Goal: Find specific page/section: Find specific page/section

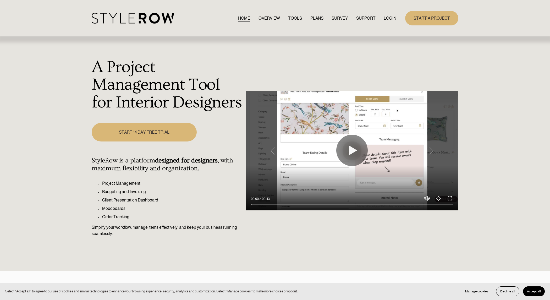
click at [392, 17] on link "LOGIN" at bounding box center [390, 18] width 13 height 7
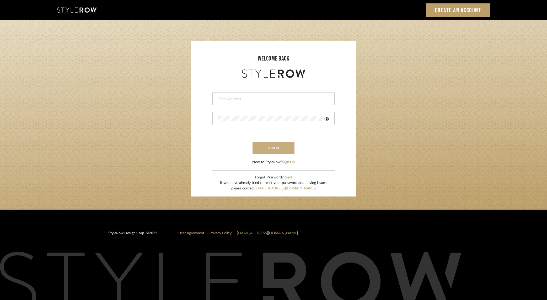
type input "dana.lewisrosedesign@gmail.com"
click at [281, 148] on button "sign in" at bounding box center [273, 148] width 42 height 12
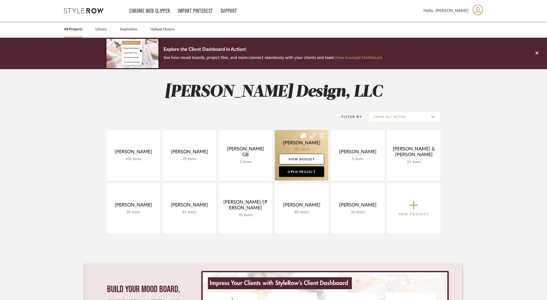
click at [305, 142] on link at bounding box center [301, 155] width 53 height 51
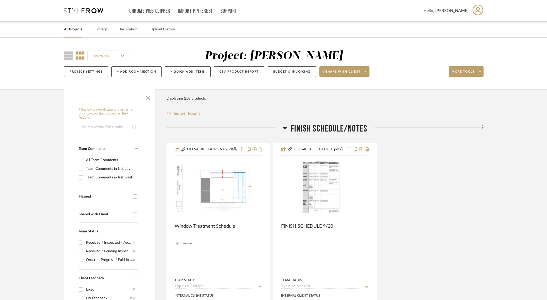
scroll to position [48, 0]
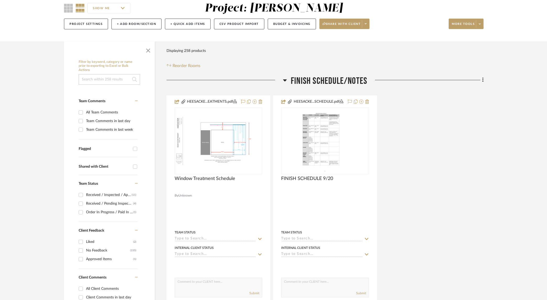
click at [121, 8] on input "SHOW ME" at bounding box center [108, 8] width 43 height 10
click at [136, 7] on div "SHOW ME" at bounding box center [112, 8] width 96 height 13
click at [364, 24] on span at bounding box center [365, 24] width 7 height 8
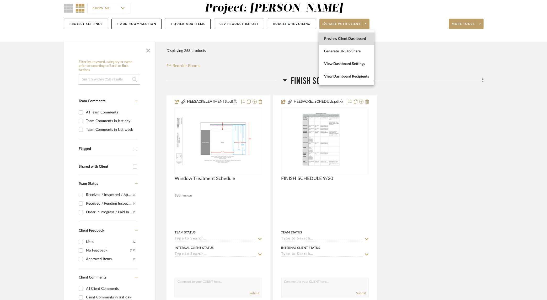
click at [363, 41] on button "Preview Client Dashboard" at bounding box center [346, 39] width 55 height 13
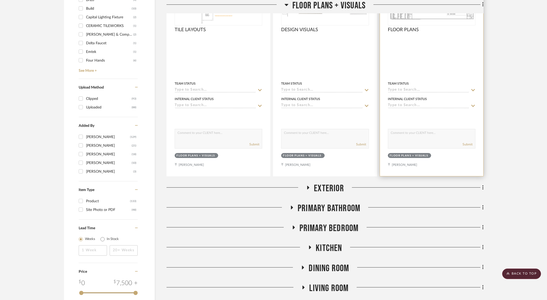
scroll to position [694, 0]
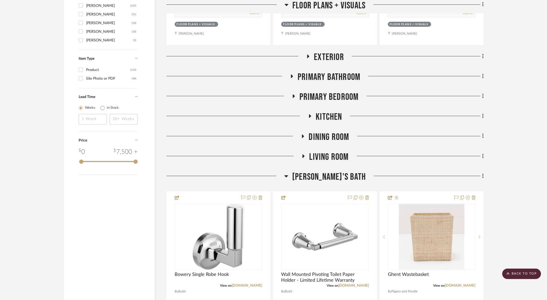
click at [288, 177] on icon at bounding box center [286, 176] width 4 height 6
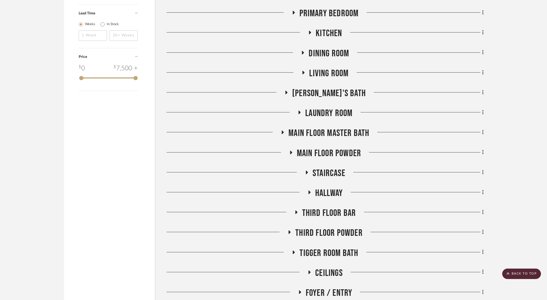
scroll to position [942, 0]
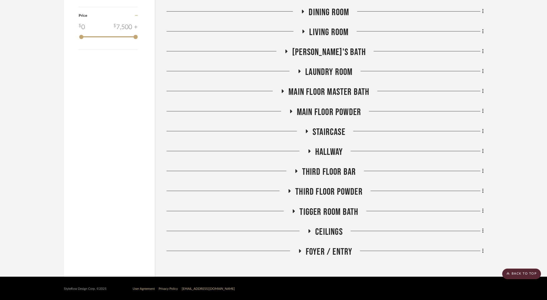
drag, startPoint x: 295, startPoint y: 211, endPoint x: 345, endPoint y: 199, distance: 51.9
click at [295, 211] on icon at bounding box center [293, 211] width 6 height 4
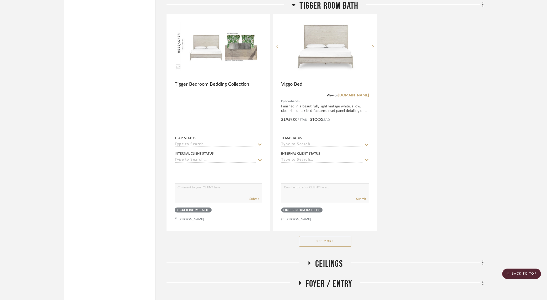
scroll to position [1663, 0]
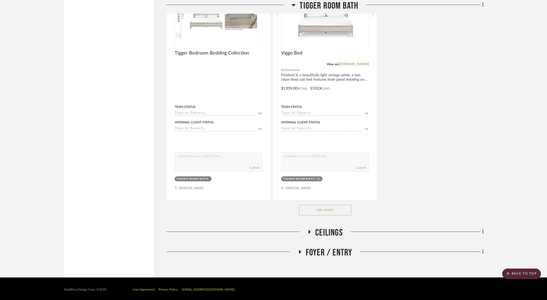
click at [324, 205] on button "See More" at bounding box center [325, 210] width 52 height 10
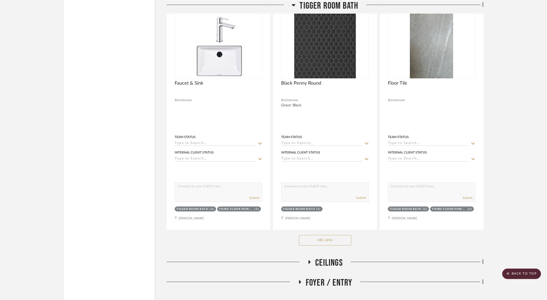
scroll to position [2824, 0]
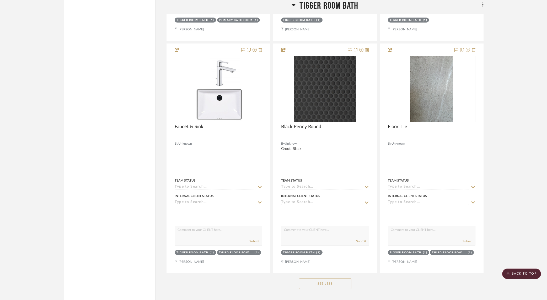
click at [293, 5] on icon at bounding box center [294, 5] width 4 height 2
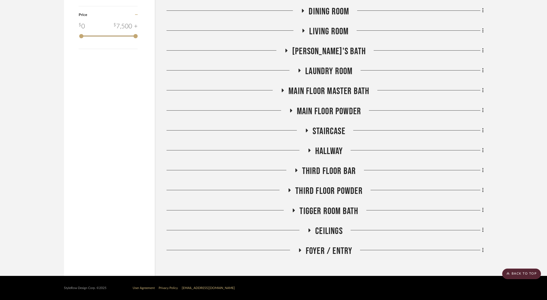
scroll to position [942, 0]
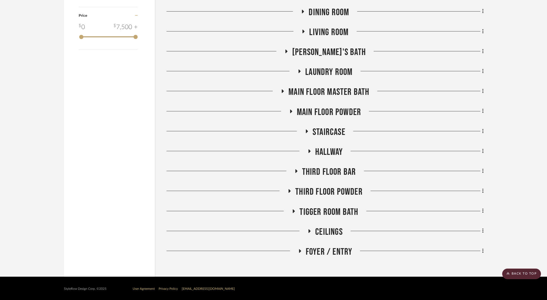
click at [289, 190] on icon at bounding box center [290, 191] width 2 height 4
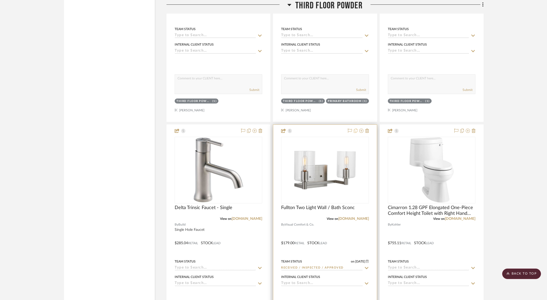
scroll to position [1242, 0]
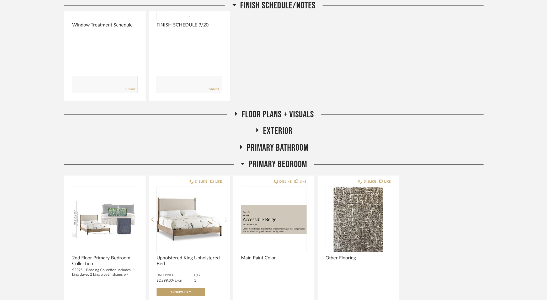
scroll to position [273, 0]
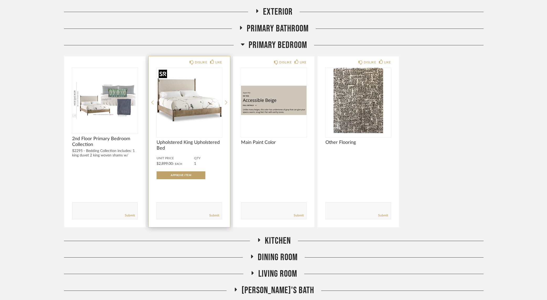
click at [175, 105] on img "0" at bounding box center [189, 101] width 66 height 66
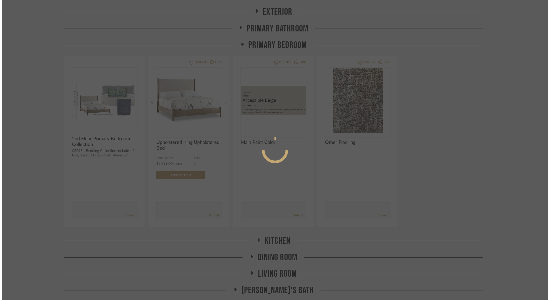
scroll to position [0, 0]
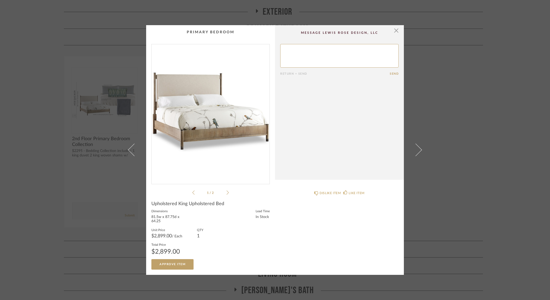
click at [444, 84] on div "× 1 / 2 Return = Send Send Upholstered King Upholstered Bed Dimensions 81.5w x …" at bounding box center [275, 150] width 550 height 300
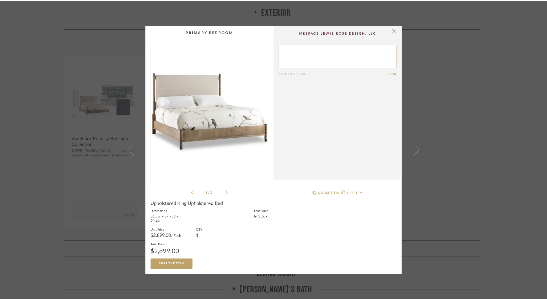
scroll to position [273, 0]
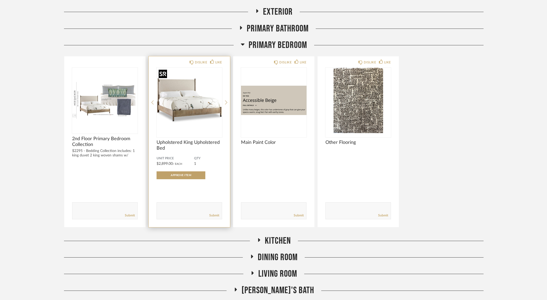
click at [191, 102] on img "0" at bounding box center [189, 101] width 66 height 66
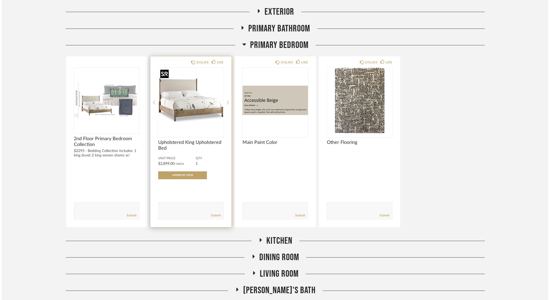
scroll to position [0, 0]
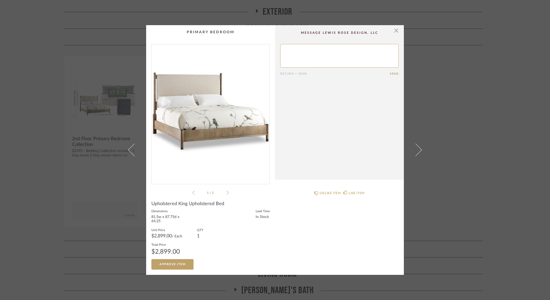
click at [446, 100] on div "× 1 / 2 Return = Send Send Upholstered King Upholstered Bed Dimensions 81.5w x …" at bounding box center [275, 150] width 550 height 300
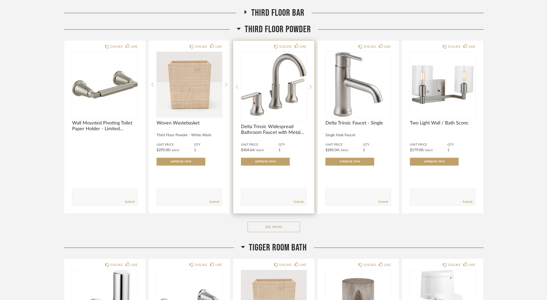
scroll to position [918, 0]
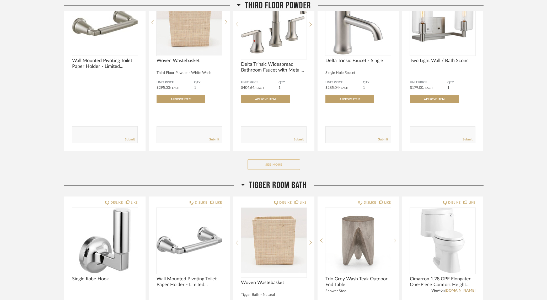
click at [271, 166] on button "See More" at bounding box center [273, 164] width 52 height 10
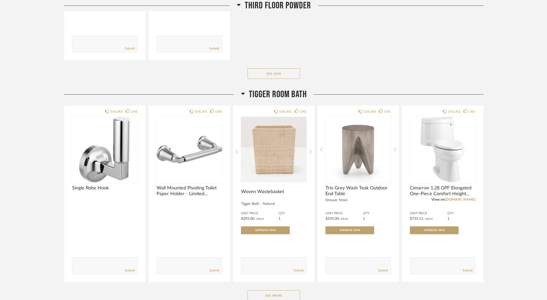
scroll to position [1597, 0]
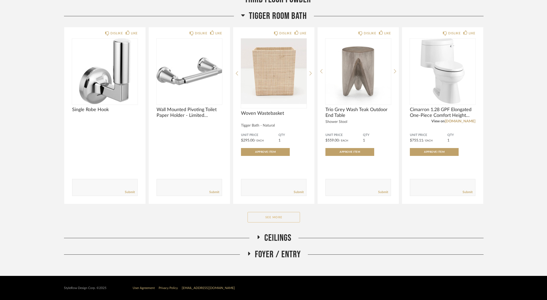
click at [266, 215] on button "See More" at bounding box center [273, 217] width 52 height 10
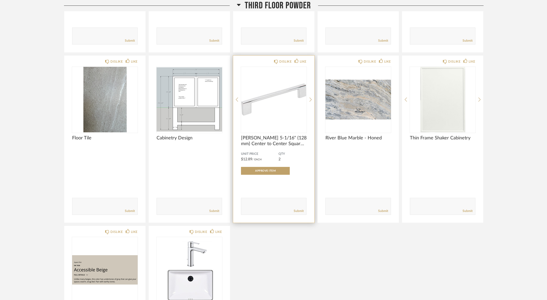
scroll to position [1194, 0]
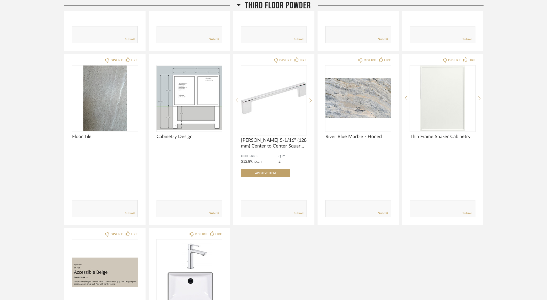
click at [239, 3] on icon at bounding box center [239, 5] width 4 height 6
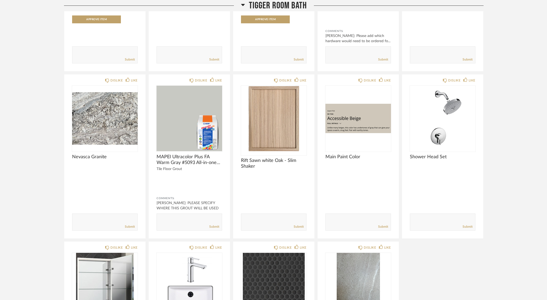
click at [244, 3] on icon at bounding box center [243, 5] width 4 height 6
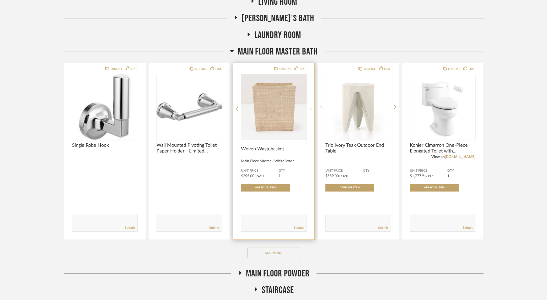
scroll to position [479, 0]
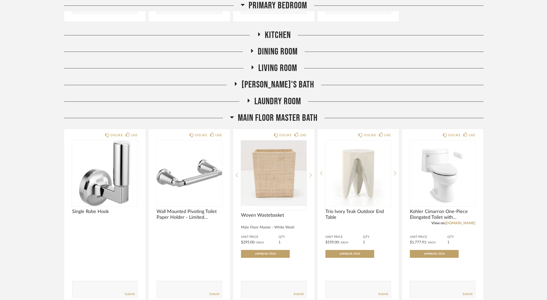
click at [237, 83] on icon at bounding box center [236, 84] width 2 height 4
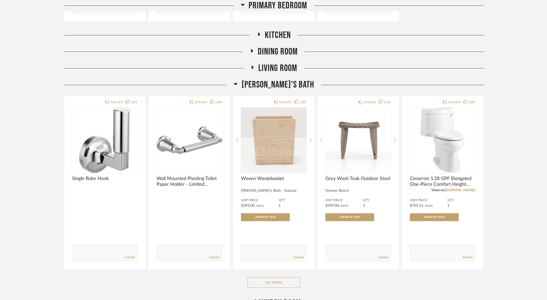
click at [237, 83] on icon at bounding box center [236, 84] width 4 height 6
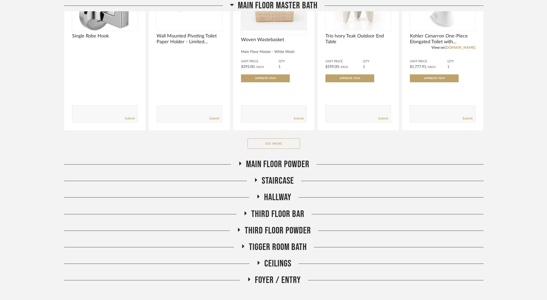
scroll to position [680, 0]
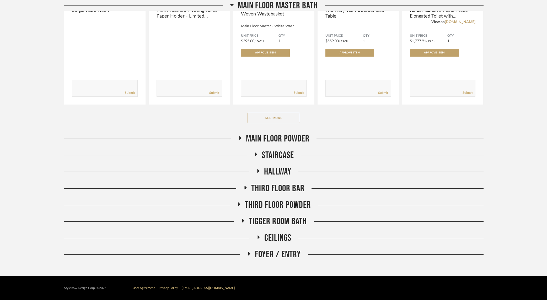
click at [243, 222] on icon at bounding box center [243, 221] width 6 height 4
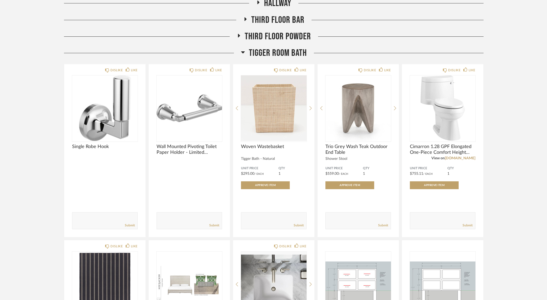
scroll to position [771, 0]
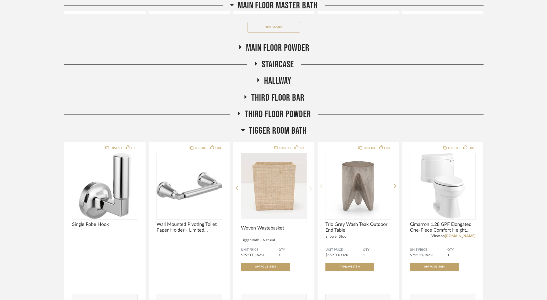
click at [241, 132] on icon at bounding box center [243, 130] width 4 height 6
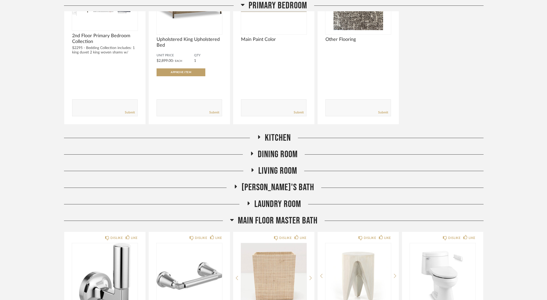
scroll to position [363, 0]
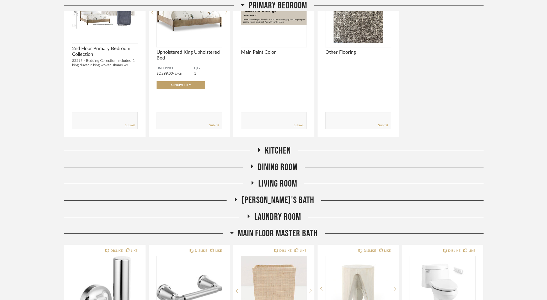
click at [231, 230] on icon at bounding box center [232, 233] width 4 height 6
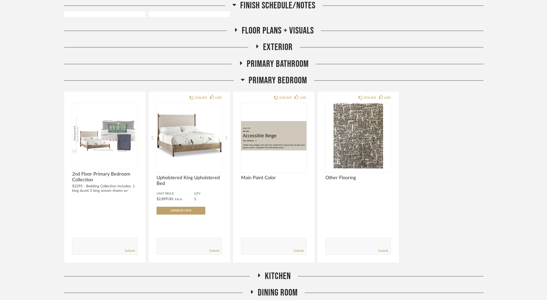
scroll to position [198, 0]
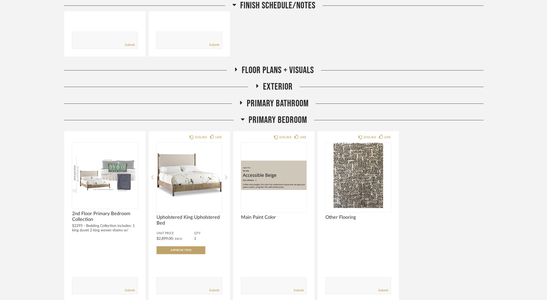
click at [242, 118] on icon at bounding box center [243, 119] width 4 height 2
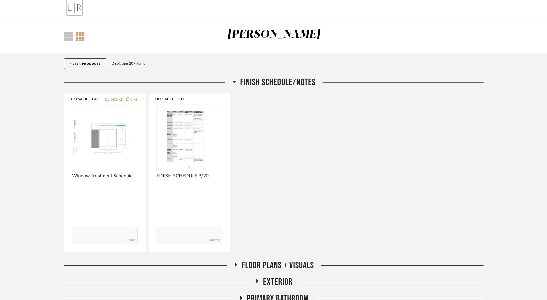
scroll to position [0, 0]
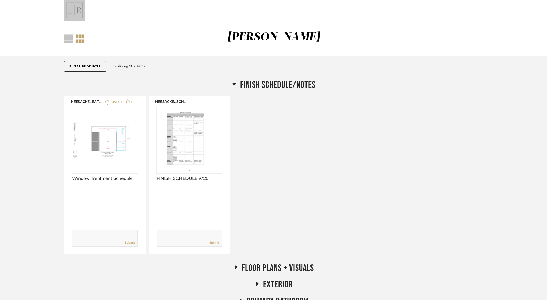
click at [137, 8] on div at bounding box center [273, 10] width 435 height 21
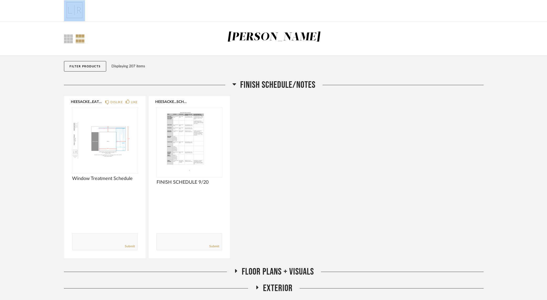
click at [235, 270] on icon at bounding box center [236, 271] width 2 height 4
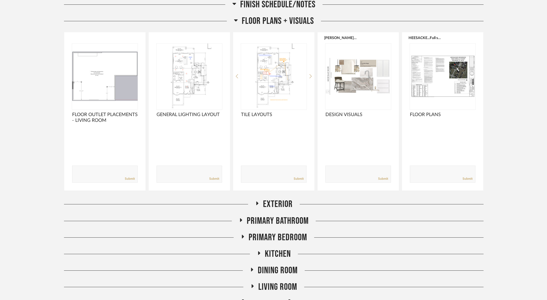
scroll to position [252, 0]
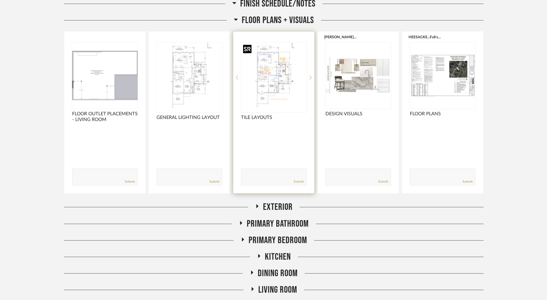
click at [284, 62] on img "0" at bounding box center [274, 76] width 66 height 66
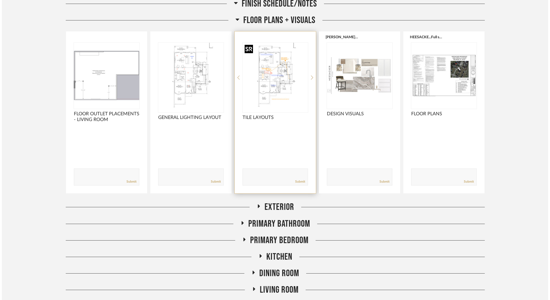
scroll to position [0, 0]
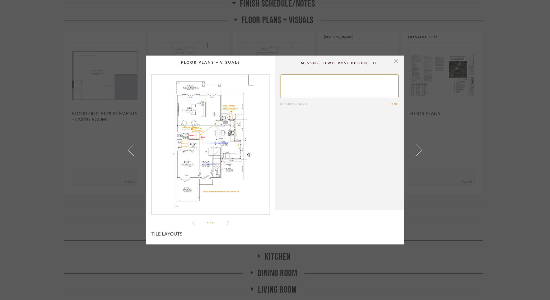
click at [219, 106] on img "0" at bounding box center [211, 143] width 118 height 136
click at [224, 126] on img "0" at bounding box center [211, 143] width 118 height 136
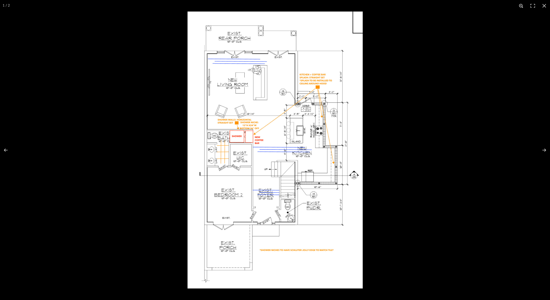
click at [523, 5] on button at bounding box center [522, 6] width 12 height 12
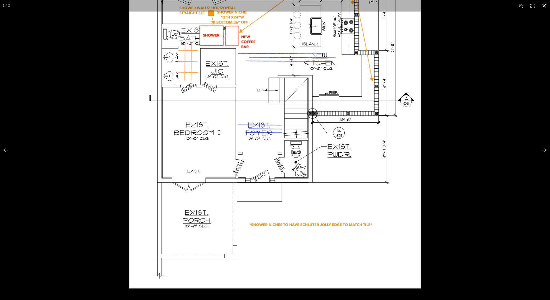
click at [461, 207] on div at bounding box center [275, 150] width 550 height 300
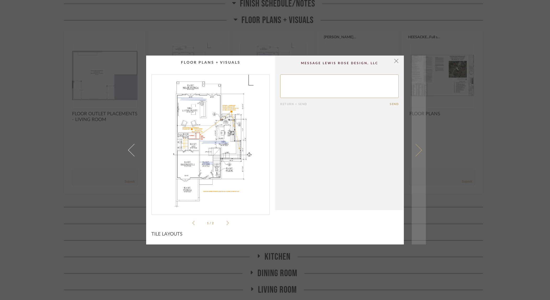
click at [417, 151] on span at bounding box center [416, 150] width 13 height 13
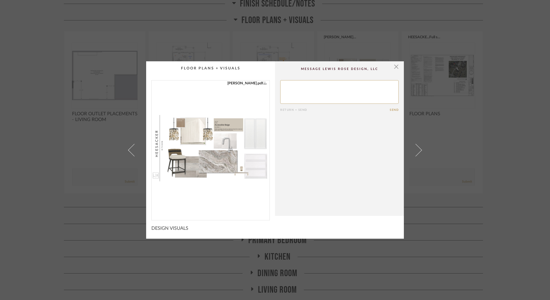
click at [504, 162] on div "× HEESACKER.pdf Return = Send Send DESIGN VISUALS" at bounding box center [275, 150] width 550 height 300
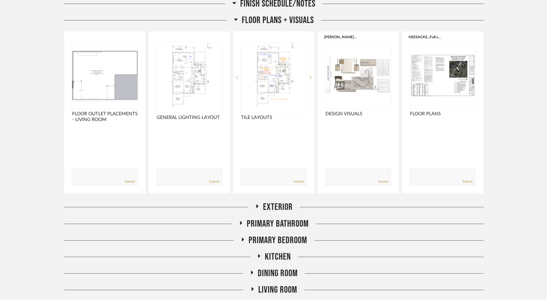
scroll to position [251, 0]
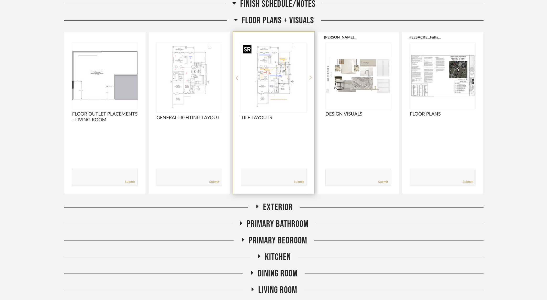
click at [277, 76] on img "0" at bounding box center [274, 76] width 66 height 66
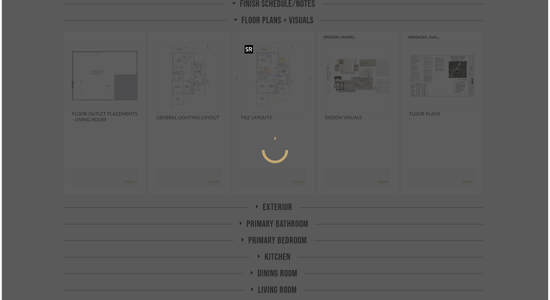
scroll to position [0, 0]
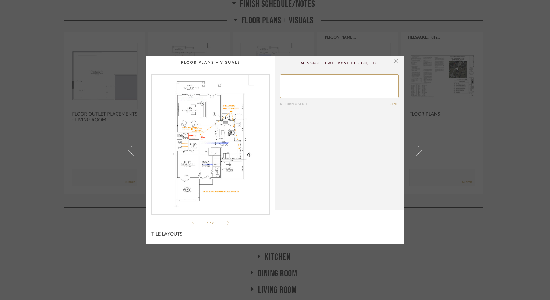
click at [225, 220] on ul "1 / 2" at bounding box center [210, 223] width 37 height 6
click at [227, 223] on icon at bounding box center [228, 223] width 2 height 5
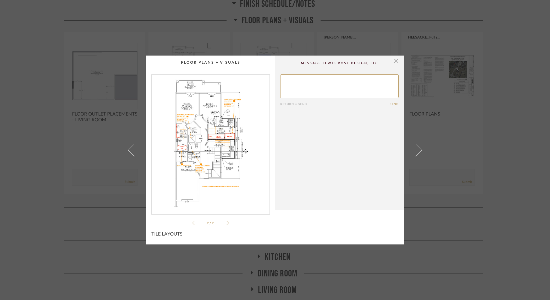
click at [211, 155] on img "1" at bounding box center [211, 143] width 118 height 136
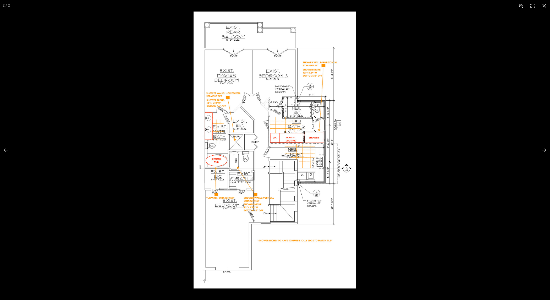
click at [522, 4] on button at bounding box center [522, 6] width 12 height 12
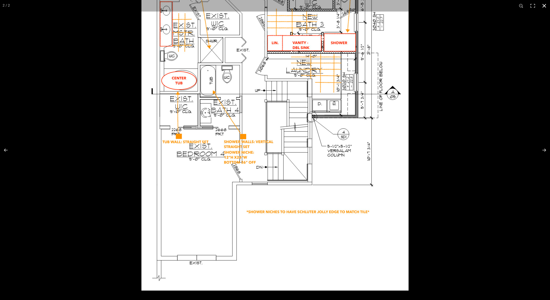
click at [431, 148] on div at bounding box center [275, 150] width 550 height 300
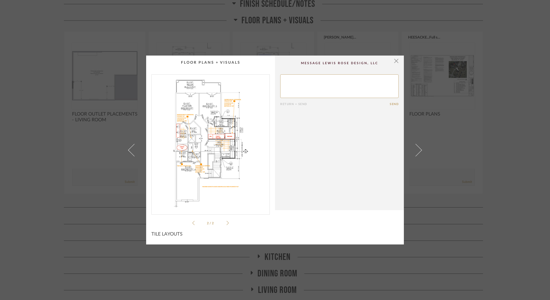
click at [97, 150] on div "× 2 / 2 Return = Send Send TILE LAYOUTS" at bounding box center [275, 150] width 550 height 300
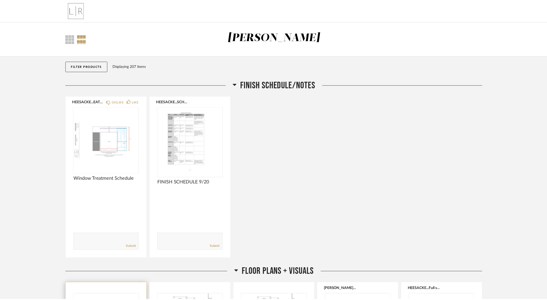
scroll to position [251, 0]
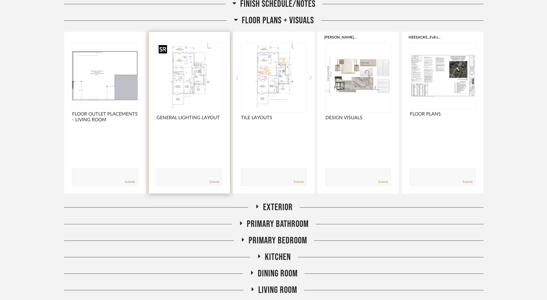
click at [191, 88] on img "0" at bounding box center [189, 76] width 66 height 66
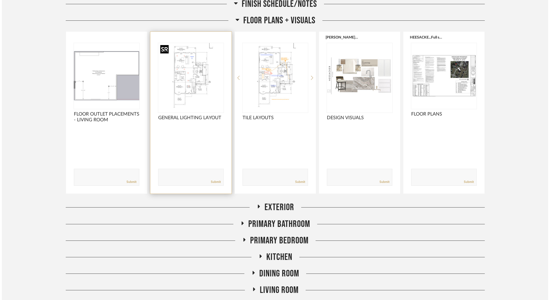
scroll to position [0, 0]
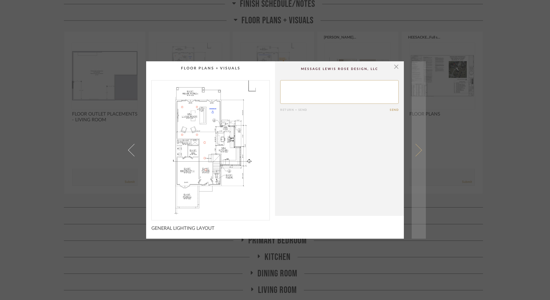
click at [420, 149] on link at bounding box center [419, 149] width 14 height 177
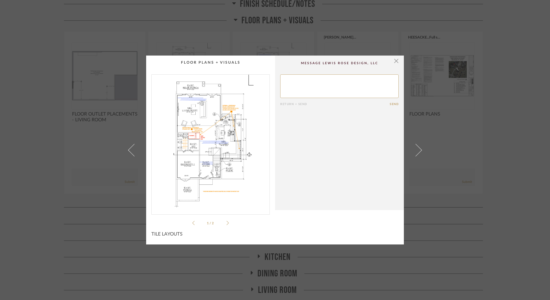
click at [227, 224] on icon at bounding box center [228, 223] width 2 height 4
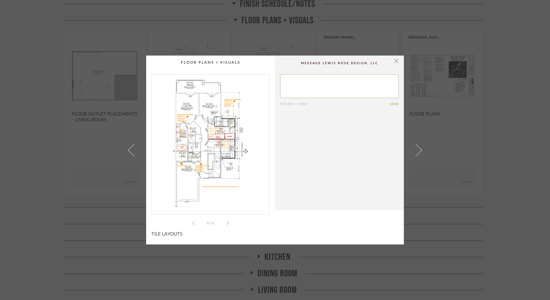
click at [116, 162] on div "× 2 / 2 Return = Send Send TILE LAYOUTS" at bounding box center [275, 150] width 550 height 300
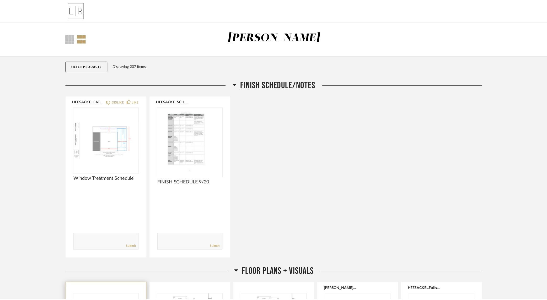
scroll to position [251, 0]
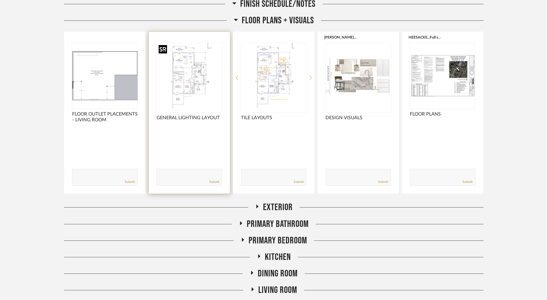
click at [188, 94] on img "0" at bounding box center [189, 76] width 66 height 66
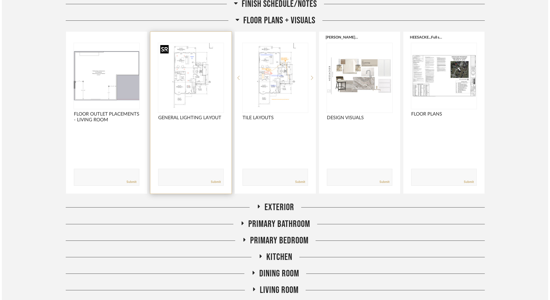
scroll to position [0, 0]
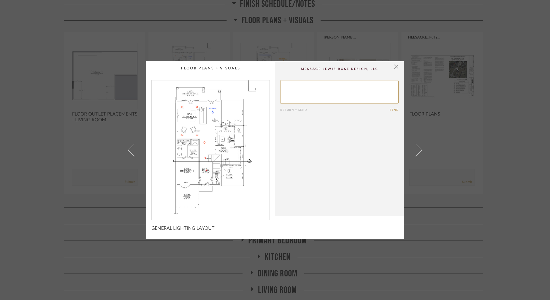
click at [482, 98] on div "× Return = Send Send GENERAL LIGHTING LAYOUT" at bounding box center [275, 150] width 550 height 300
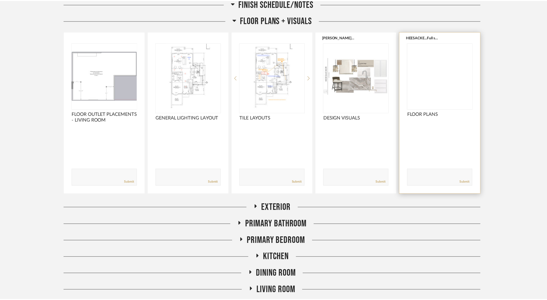
scroll to position [251, 0]
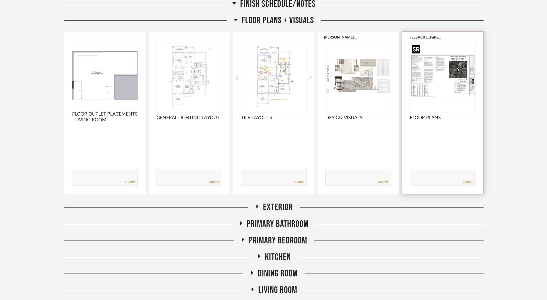
click at [0, 0] on img at bounding box center [0, 0] width 0 height 0
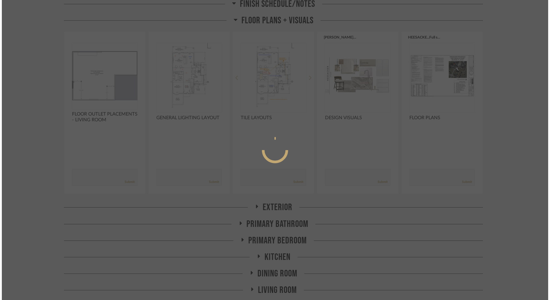
scroll to position [0, 0]
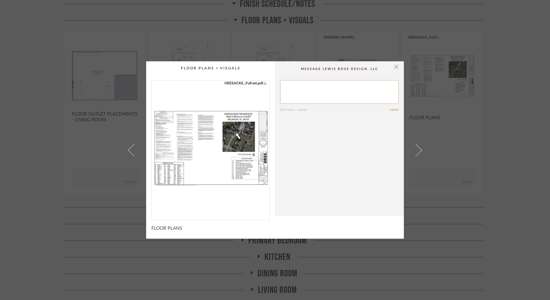
click at [221, 139] on img "0" at bounding box center [211, 148] width 118 height 136
click at [394, 69] on span "button" at bounding box center [396, 66] width 10 height 10
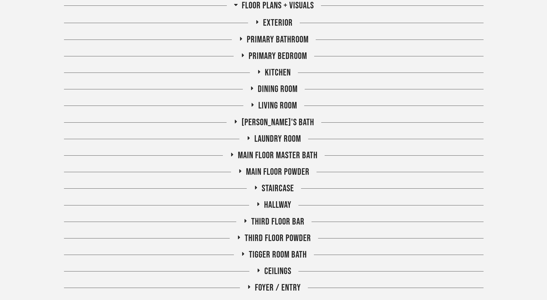
scroll to position [469, 0]
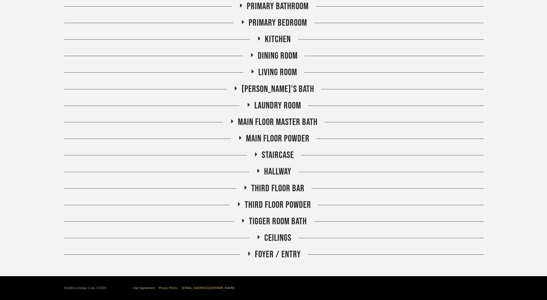
click at [259, 172] on icon at bounding box center [258, 171] width 6 height 4
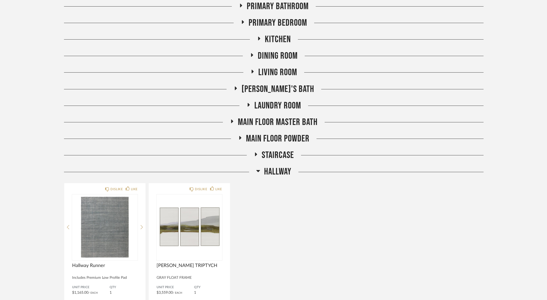
scroll to position [552, 0]
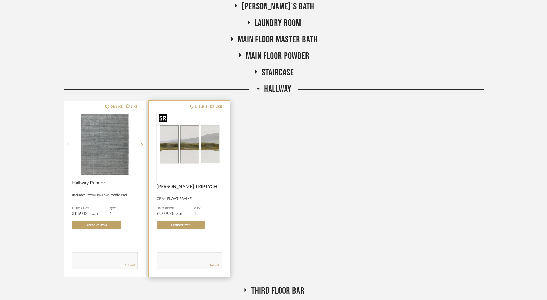
click at [0, 0] on img at bounding box center [0, 0] width 0 height 0
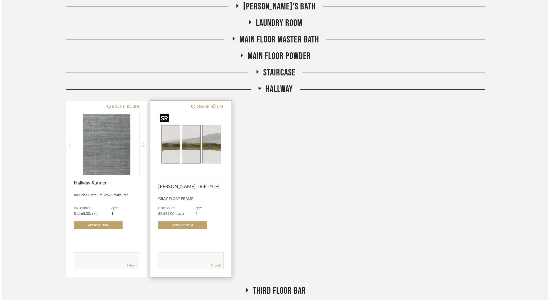
scroll to position [0, 0]
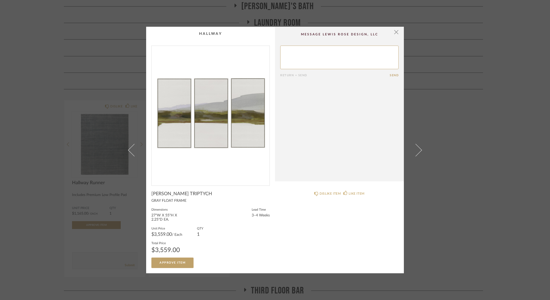
click at [448, 181] on div "× Return = Send Send MARSH TRIPTYCH GRAY FLOAT FRAME Dimensions 27"W X 55"H X 2…" at bounding box center [275, 150] width 550 height 300
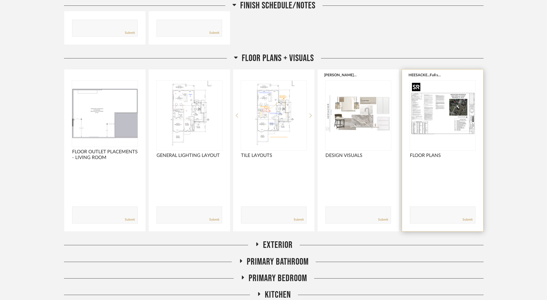
scroll to position [215, 0]
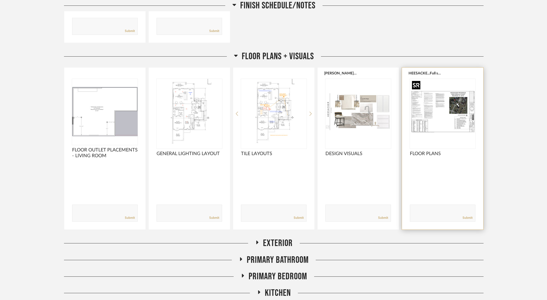
click at [427, 112] on img "0" at bounding box center [443, 112] width 66 height 66
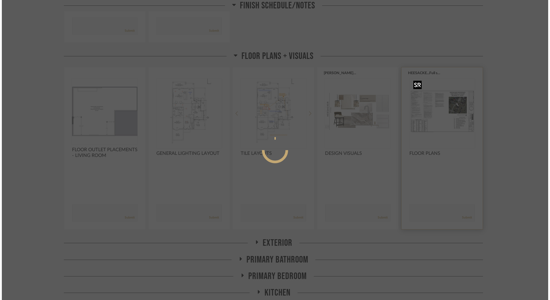
scroll to position [0, 0]
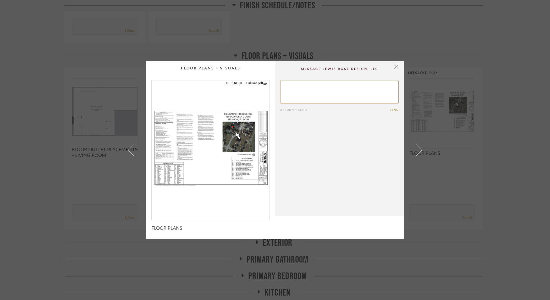
click at [198, 154] on img "0" at bounding box center [211, 148] width 118 height 136
click at [520, 144] on div "× HEESACKE...Full set.pdf Return = Send Send FLOOR PLANS" at bounding box center [275, 150] width 550 height 300
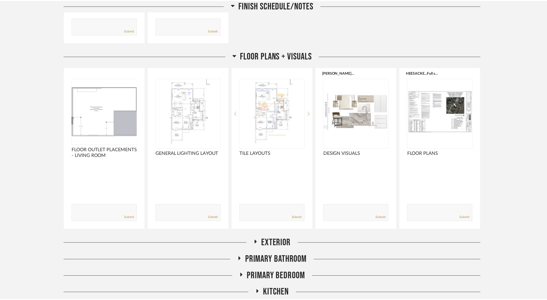
scroll to position [216, 0]
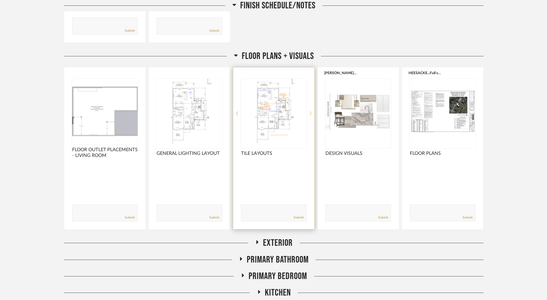
click at [310, 114] on icon at bounding box center [310, 113] width 2 height 5
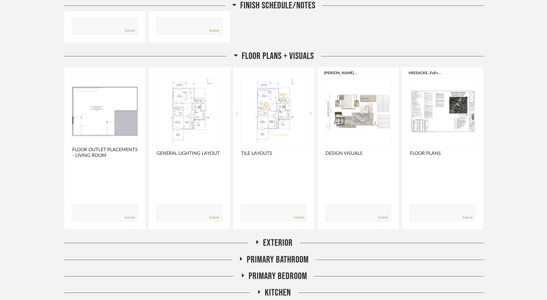
click at [495, 127] on div "Thumbnail View Full View Heesacker, Tammy Filter Items Category Seating (4) Tab…" at bounding box center [273, 260] width 547 height 909
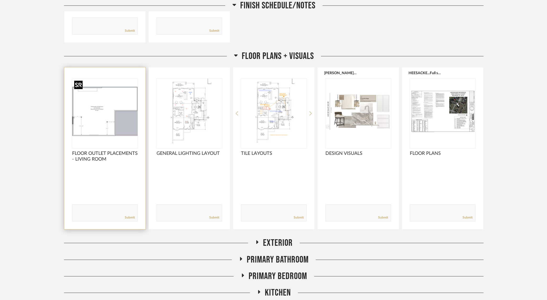
click at [93, 113] on img "0" at bounding box center [105, 112] width 66 height 66
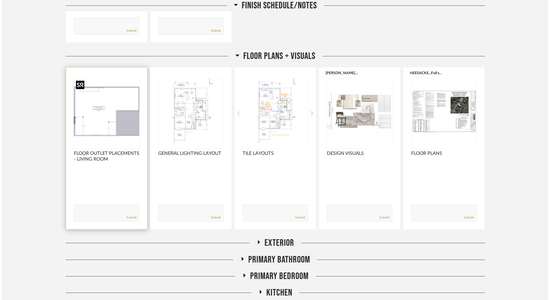
scroll to position [0, 0]
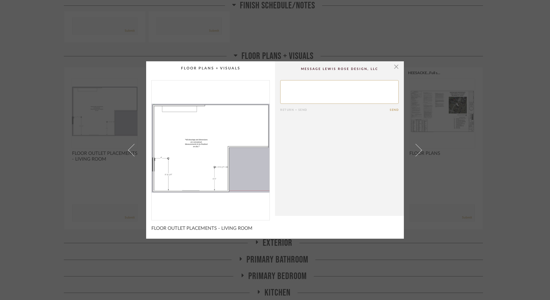
click at [489, 142] on div "× Return = Send Send FLOOR OUTLET PLACEMENTS - LIVING ROOM" at bounding box center [275, 150] width 550 height 300
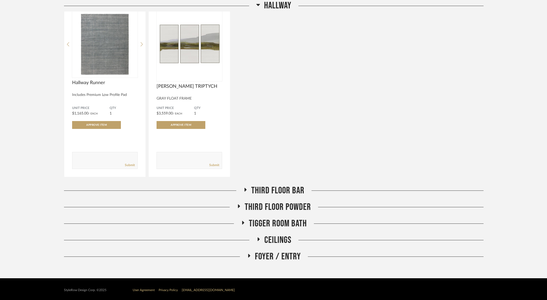
scroll to position [655, 0]
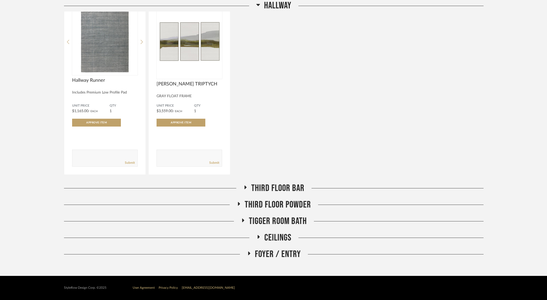
click at [255, 239] on icon at bounding box center [258, 237] width 6 height 4
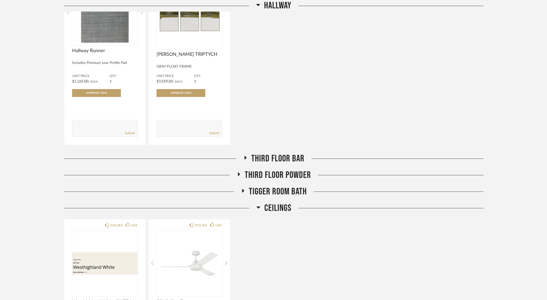
scroll to position [685, 0]
click at [237, 174] on icon at bounding box center [238, 174] width 6 height 4
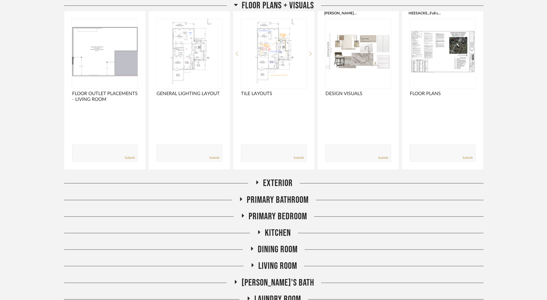
scroll to position [0, 0]
